Goal: Task Accomplishment & Management: Manage account settings

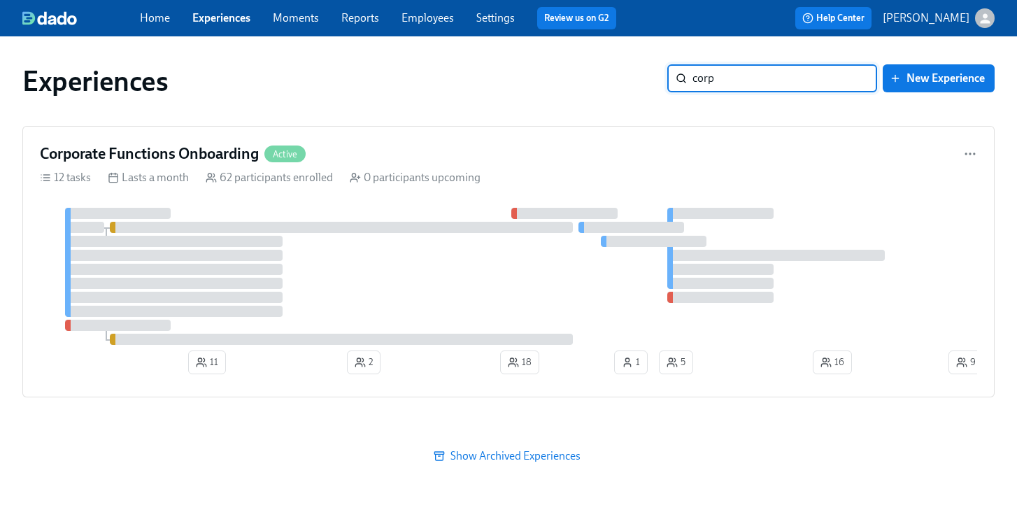
click at [589, 63] on div "Experiences corp ​ New Experience" at bounding box center [508, 81] width 994 height 56
type input "tziah"
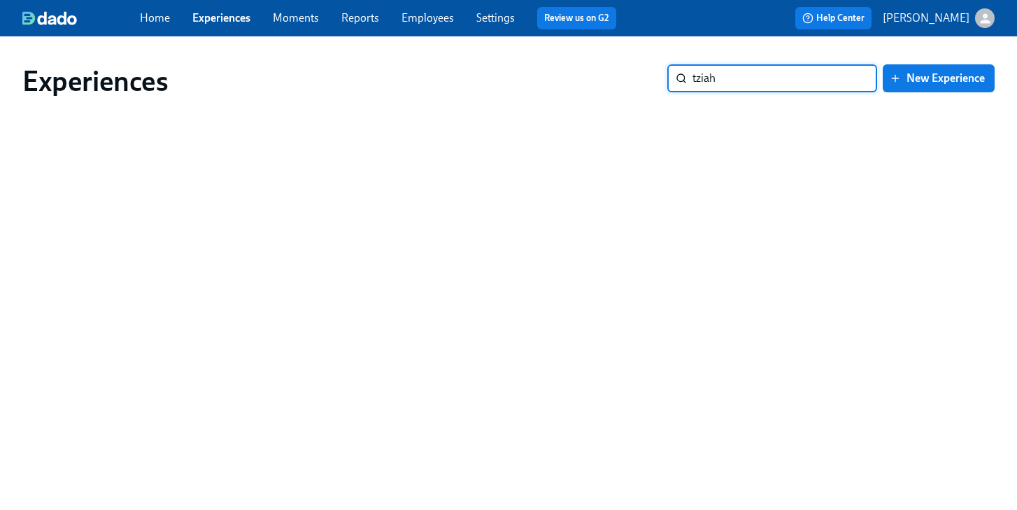
click at [445, 11] on link "Employees" at bounding box center [427, 17] width 52 height 13
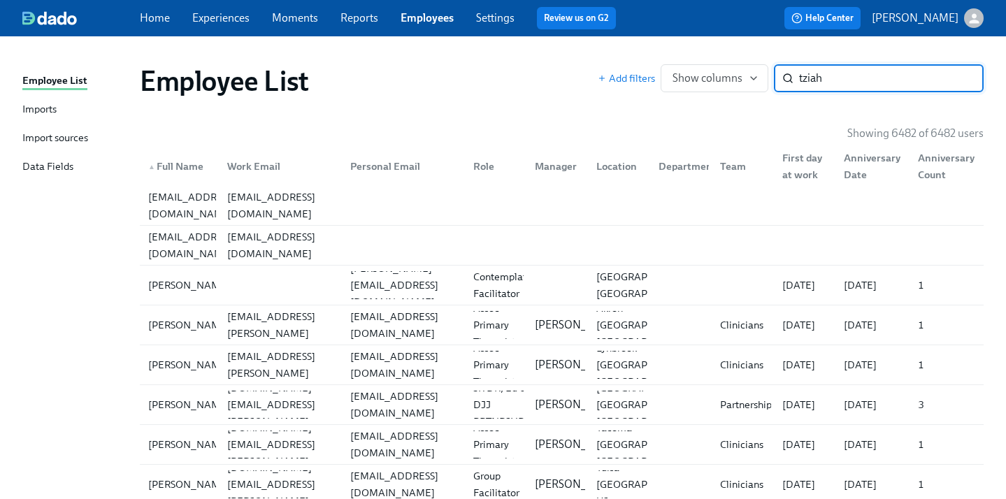
type input "tziah"
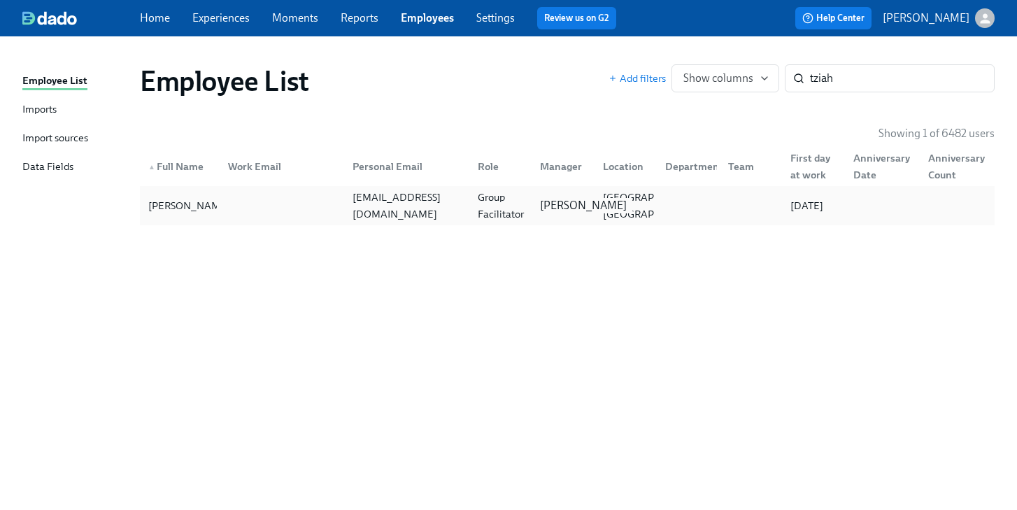
click at [571, 206] on p "[PERSON_NAME]" at bounding box center [583, 205] width 87 height 15
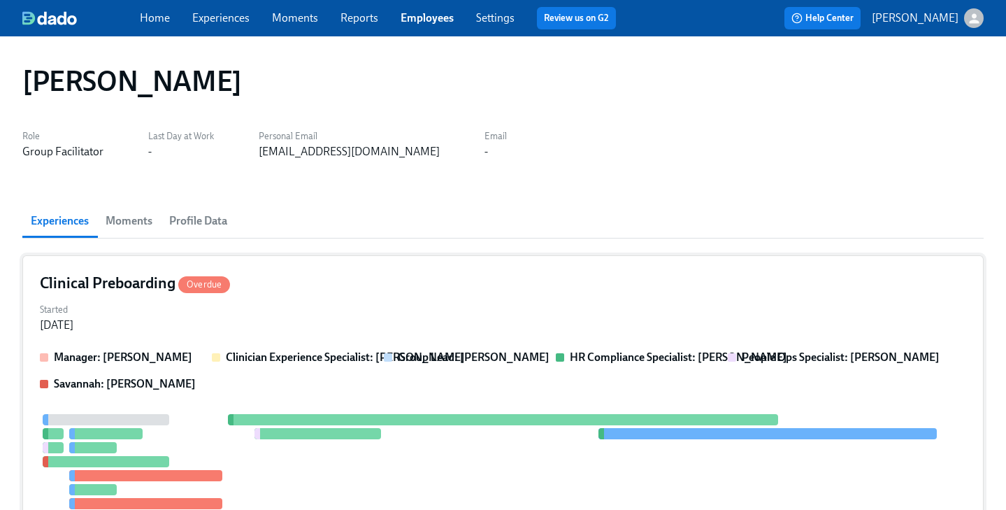
click at [515, 309] on div "Started [DATE]" at bounding box center [503, 316] width 927 height 34
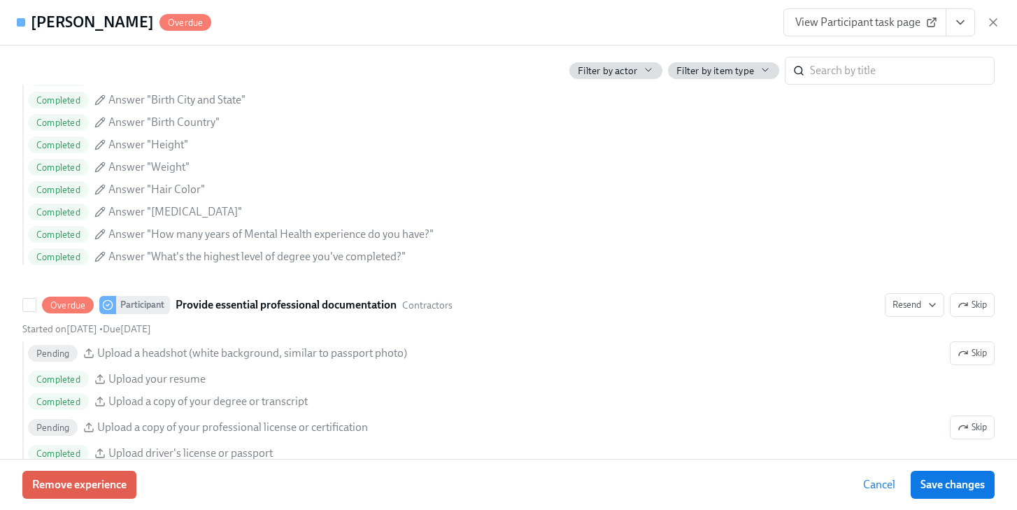
scroll to position [1530, 0]
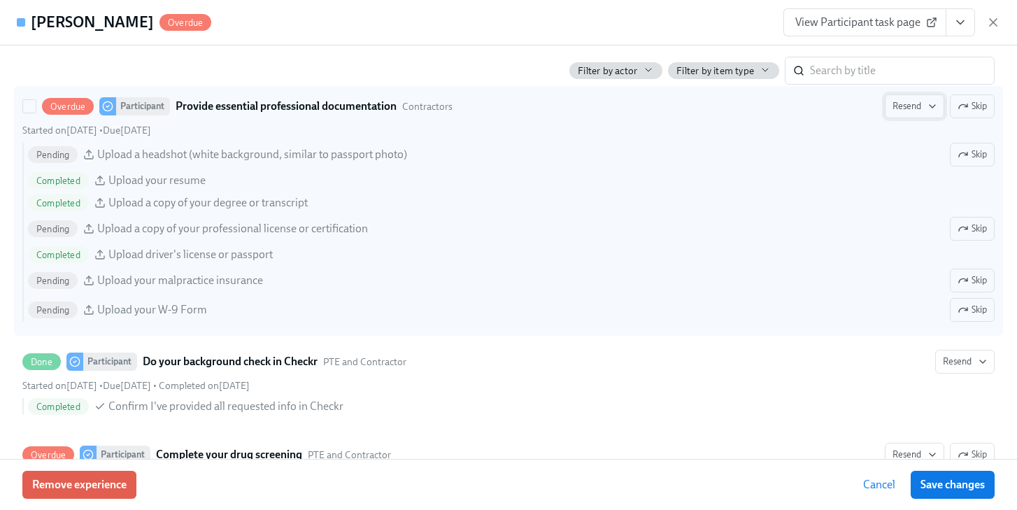
click at [908, 104] on span "Resend" at bounding box center [914, 106] width 44 height 14
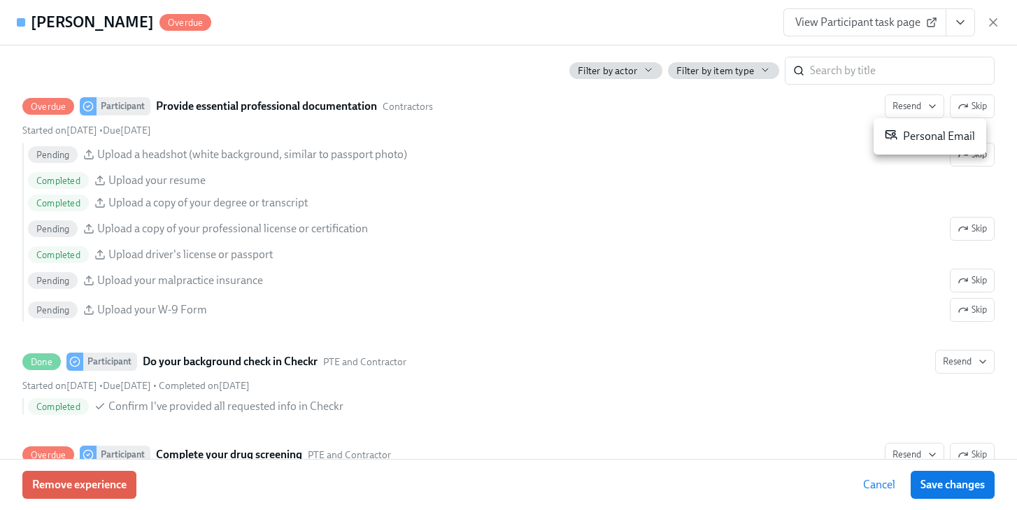
click at [911, 136] on div "Personal Email" at bounding box center [930, 136] width 90 height 17
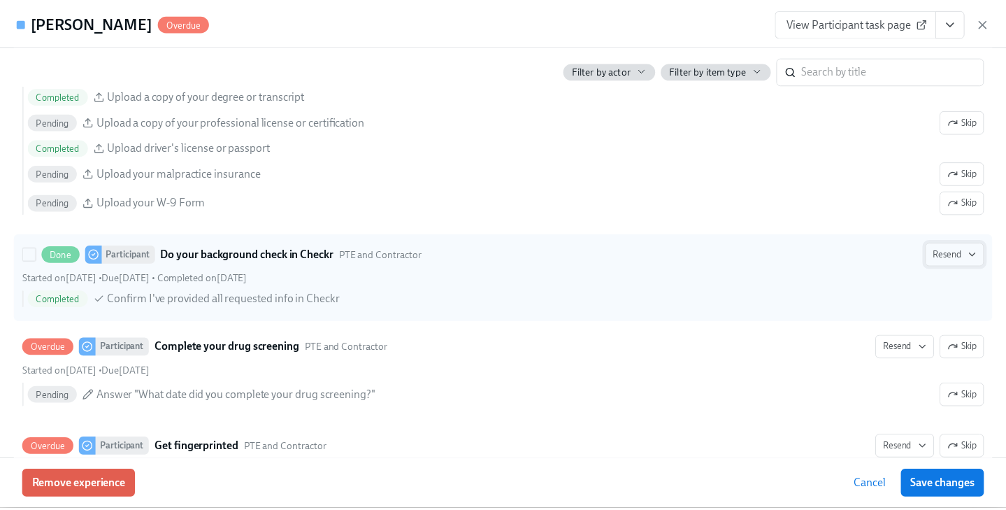
scroll to position [1688, 0]
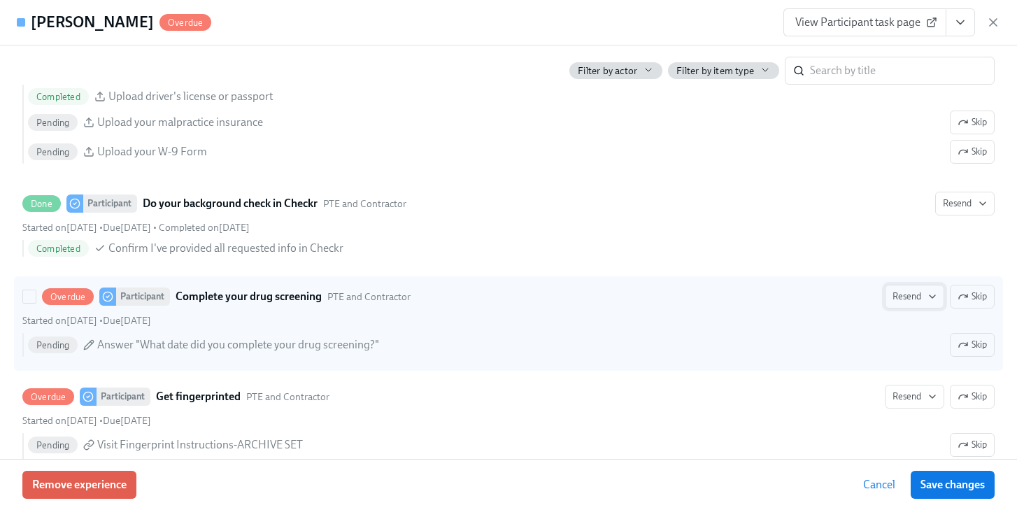
click at [893, 300] on span "Resend" at bounding box center [914, 297] width 44 height 14
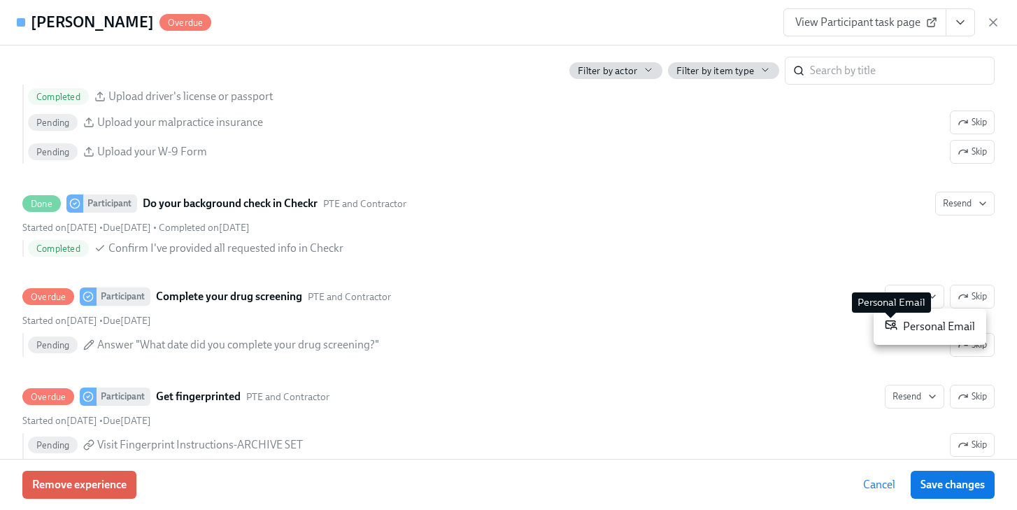
click at [893, 328] on icon at bounding box center [891, 324] width 13 height 13
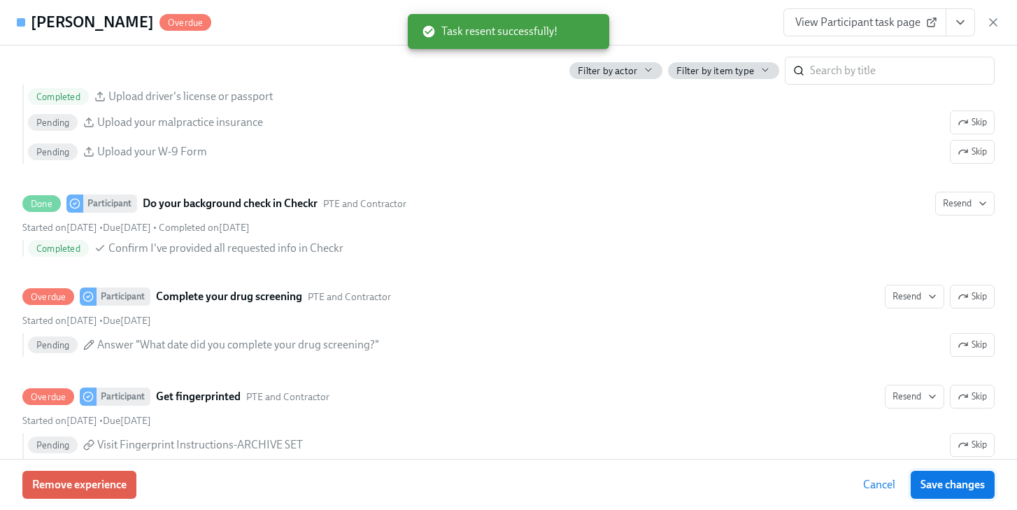
click at [932, 485] on span "Save changes" at bounding box center [952, 485] width 64 height 14
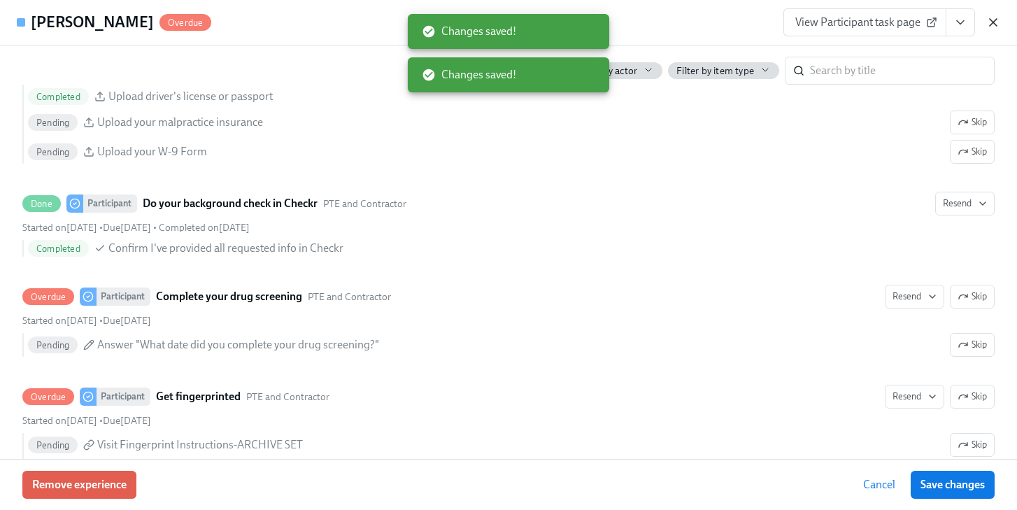
click at [993, 24] on icon "button" at bounding box center [993, 22] width 14 height 14
